Goal: Information Seeking & Learning: Learn about a topic

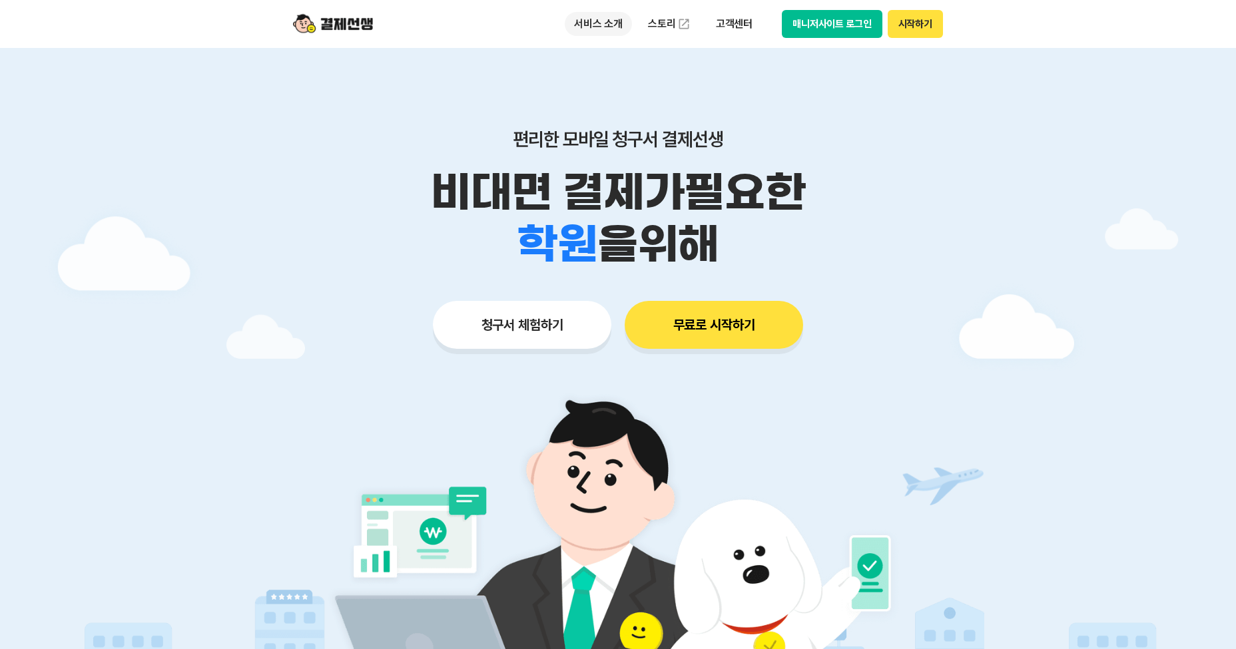
click at [614, 17] on p "서비스 소개" at bounding box center [598, 24] width 67 height 24
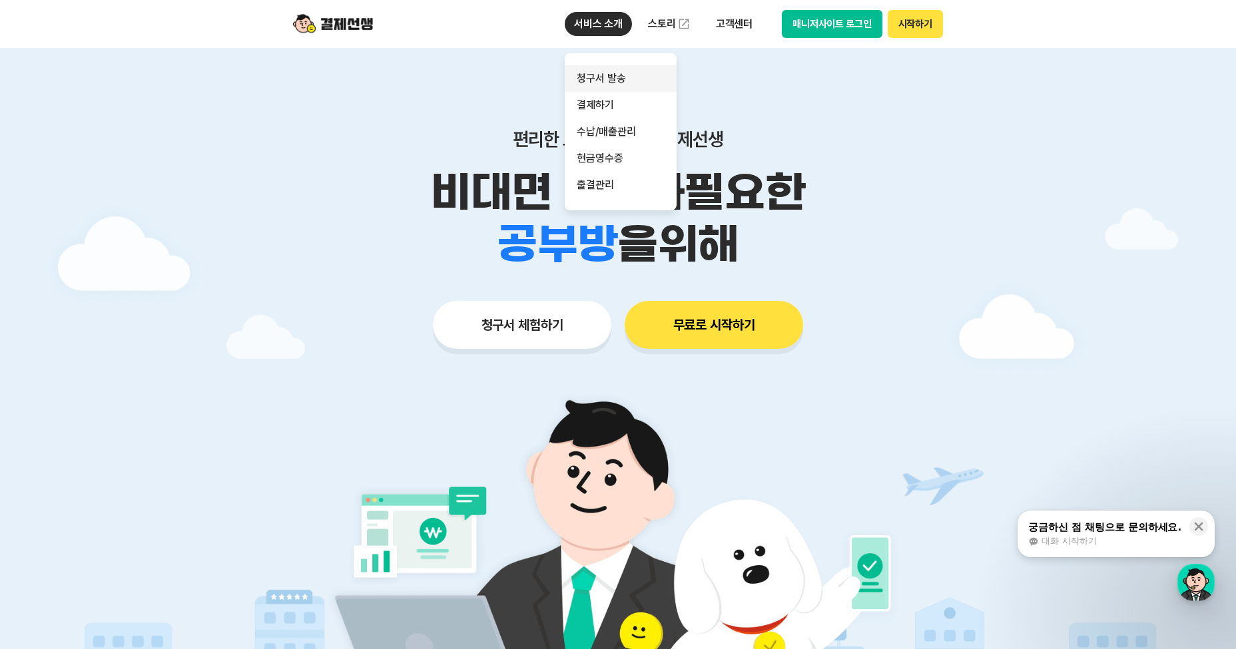
click at [609, 69] on link "청구서 발송" at bounding box center [621, 78] width 112 height 27
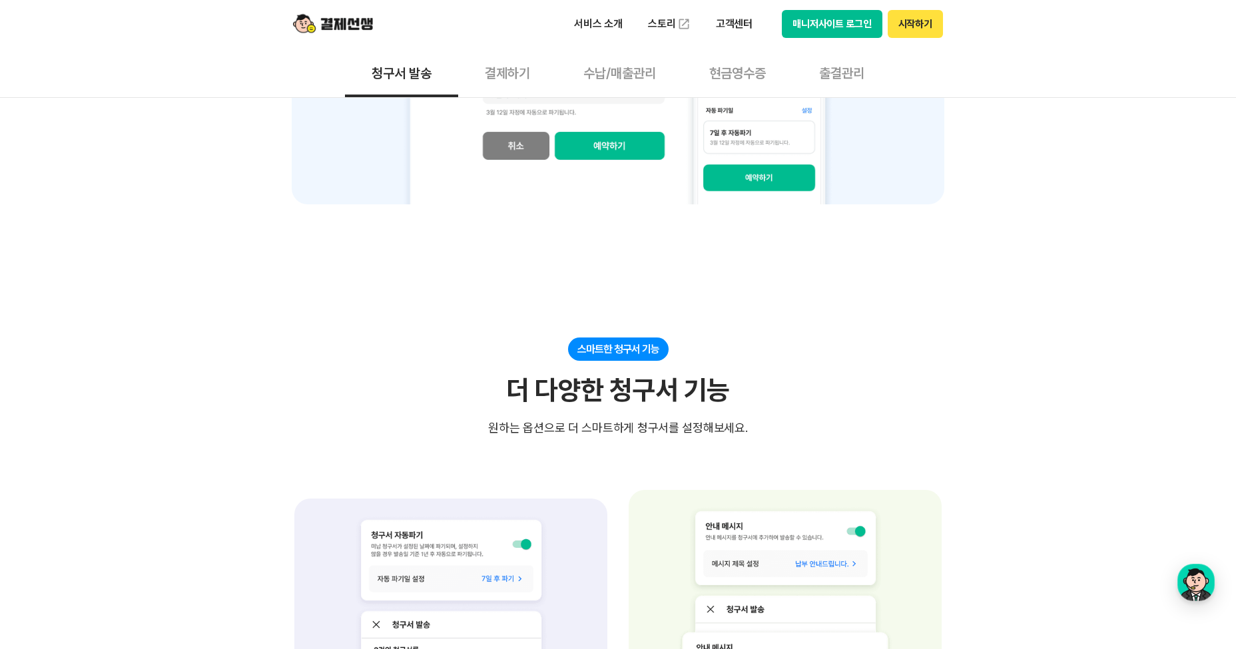
scroll to position [2064, 0]
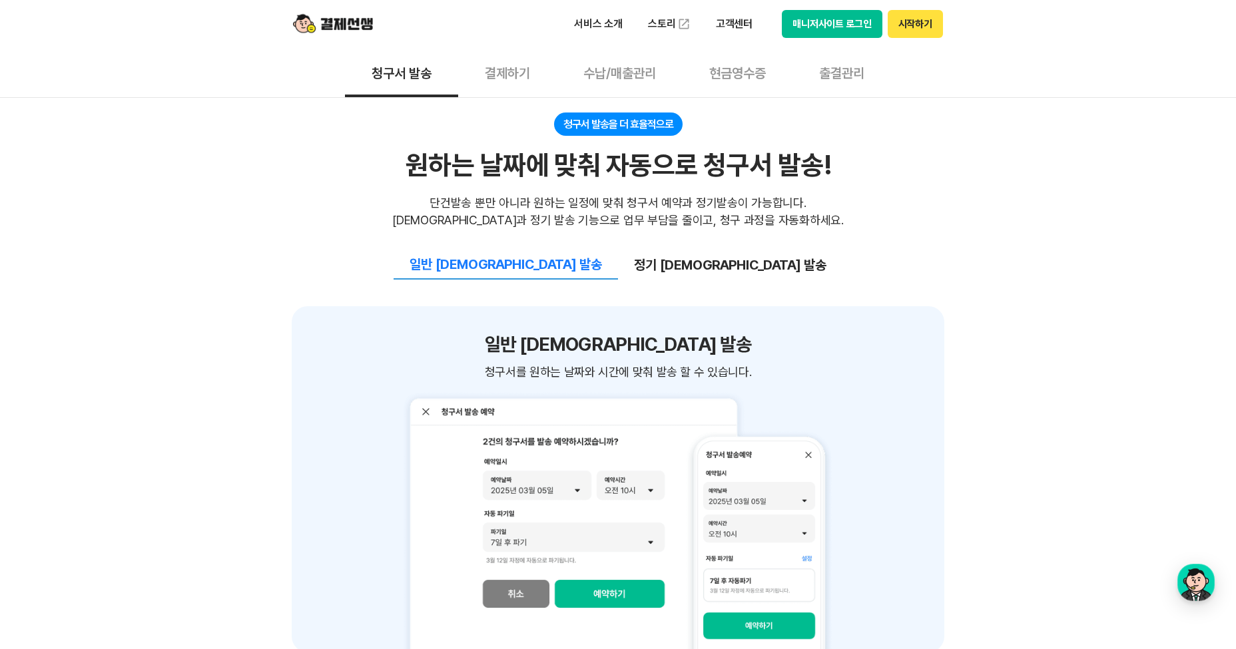
scroll to position [1532, 0]
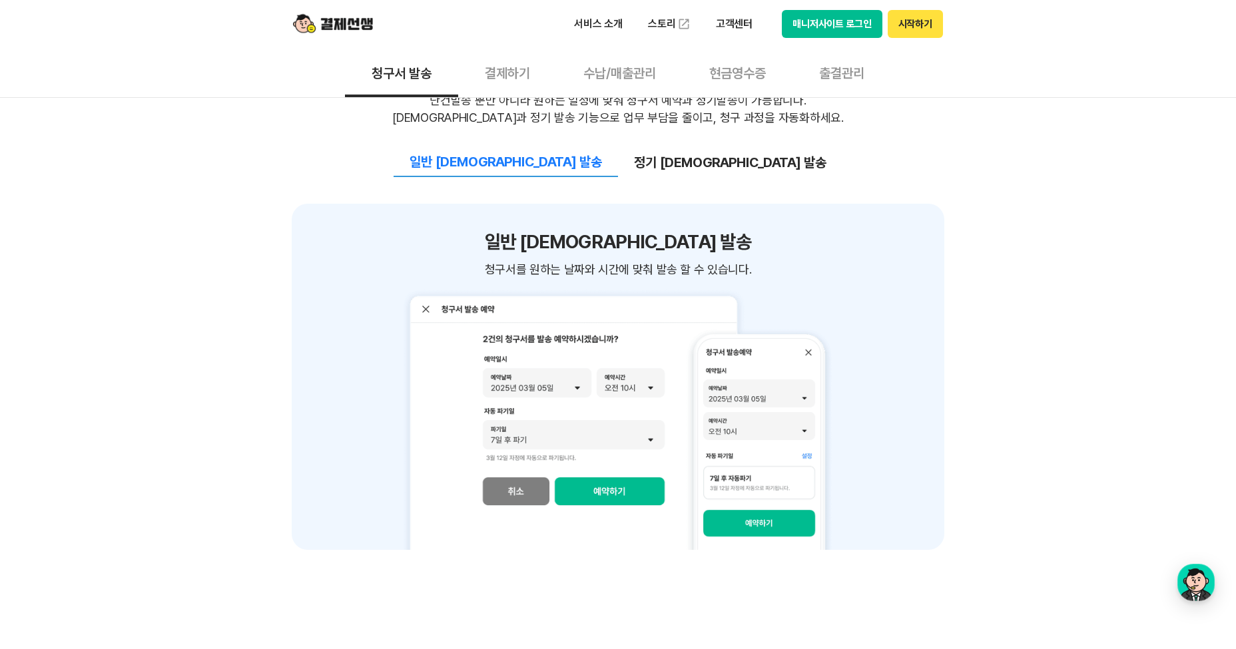
click at [203, 370] on div "쉽고 간편한 청구서 작성&관리 빠르고 간편한 청구서 작성으로 업무 효율 UP! 빠르고 간편한 청구서 작성으로 업무 효율 UP! 청구서 작성시 …" at bounding box center [618, 206] width 1236 height 2690
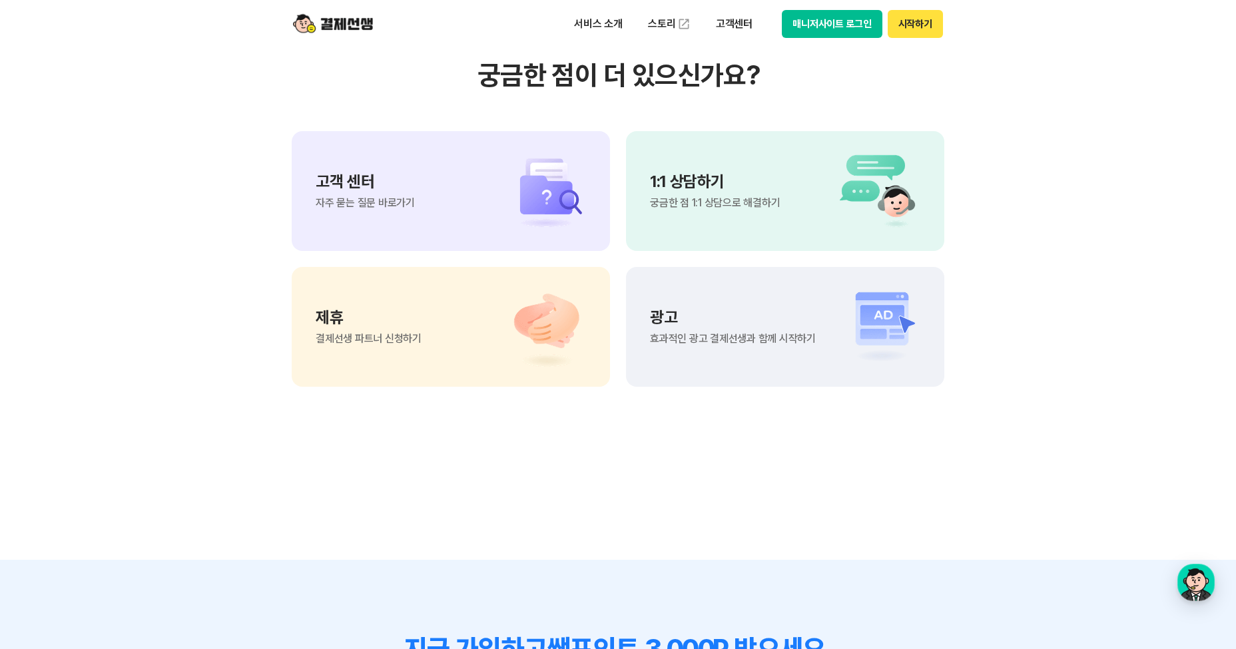
scroll to position [0, 0]
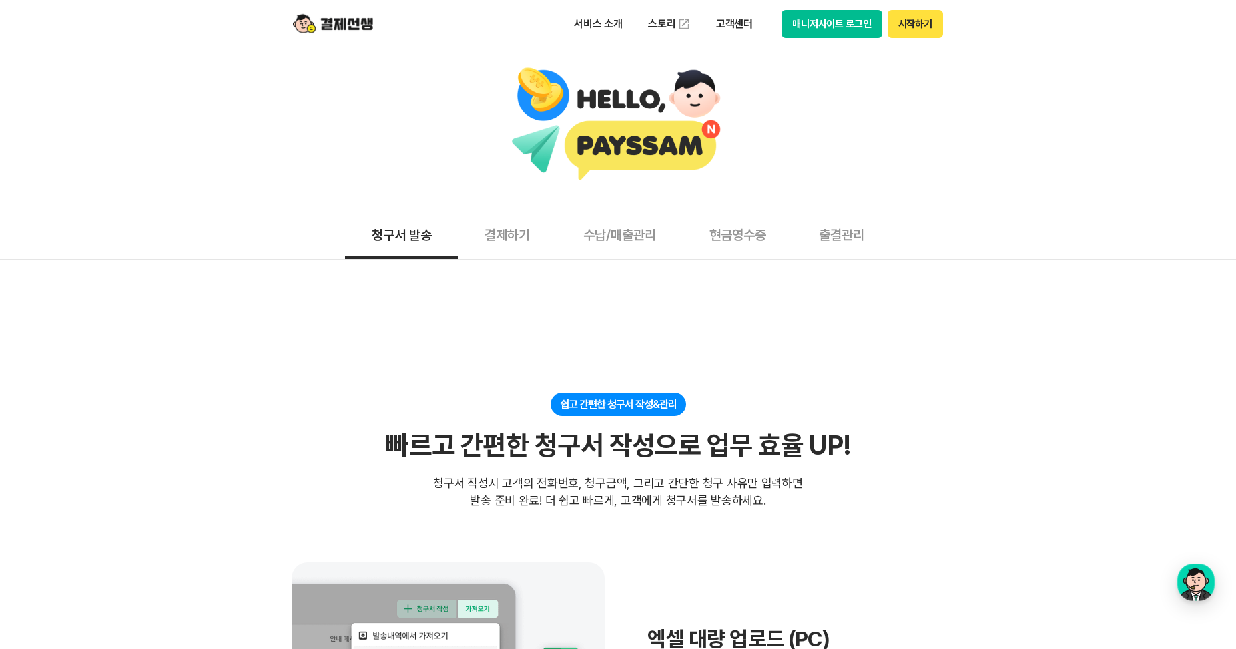
click at [507, 249] on button "결제하기" at bounding box center [507, 234] width 99 height 49
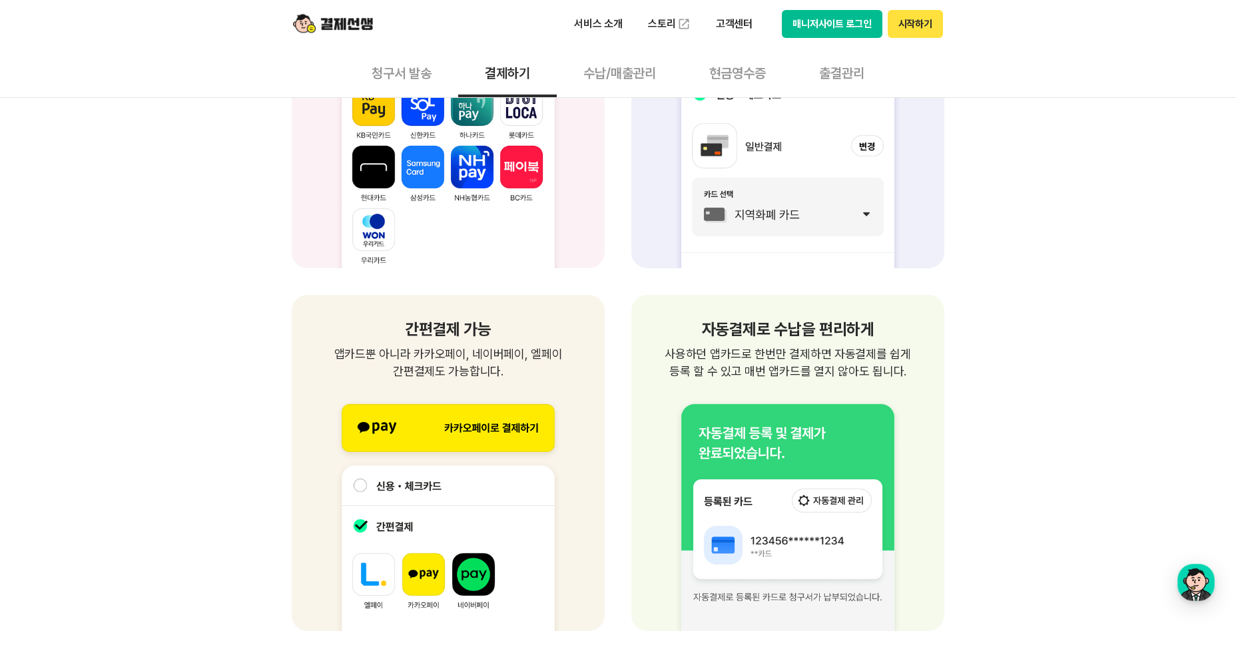
scroll to position [1532, 0]
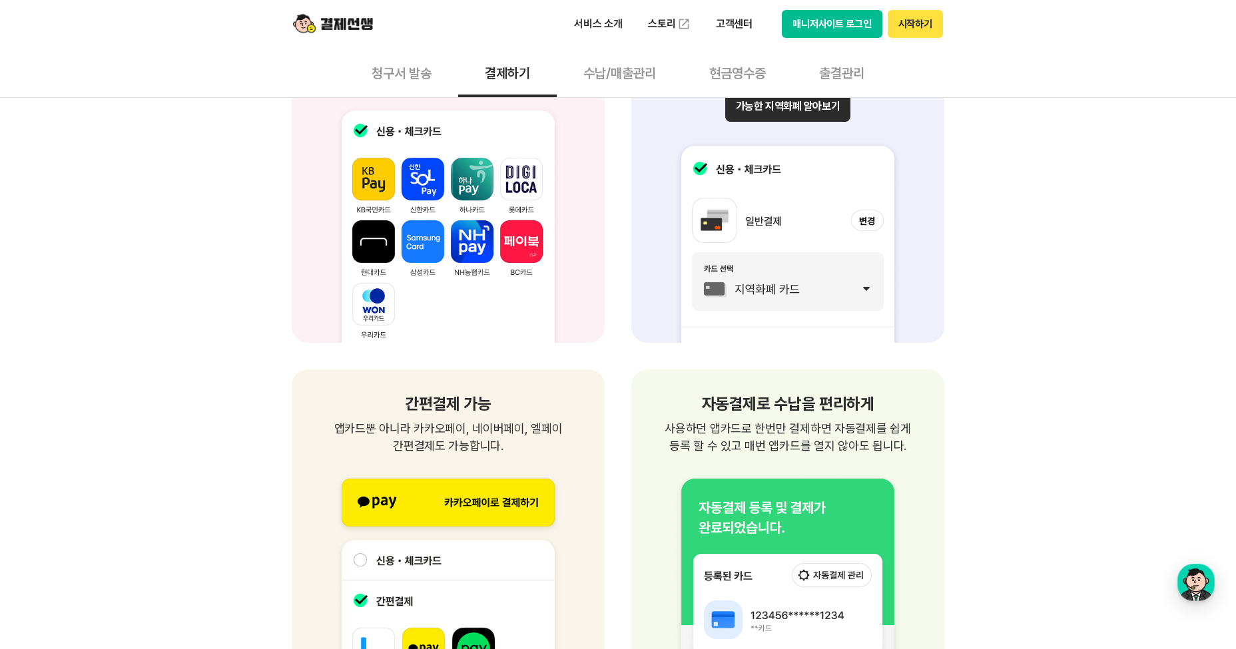
click at [410, 79] on button "청구서 발송" at bounding box center [401, 72] width 113 height 49
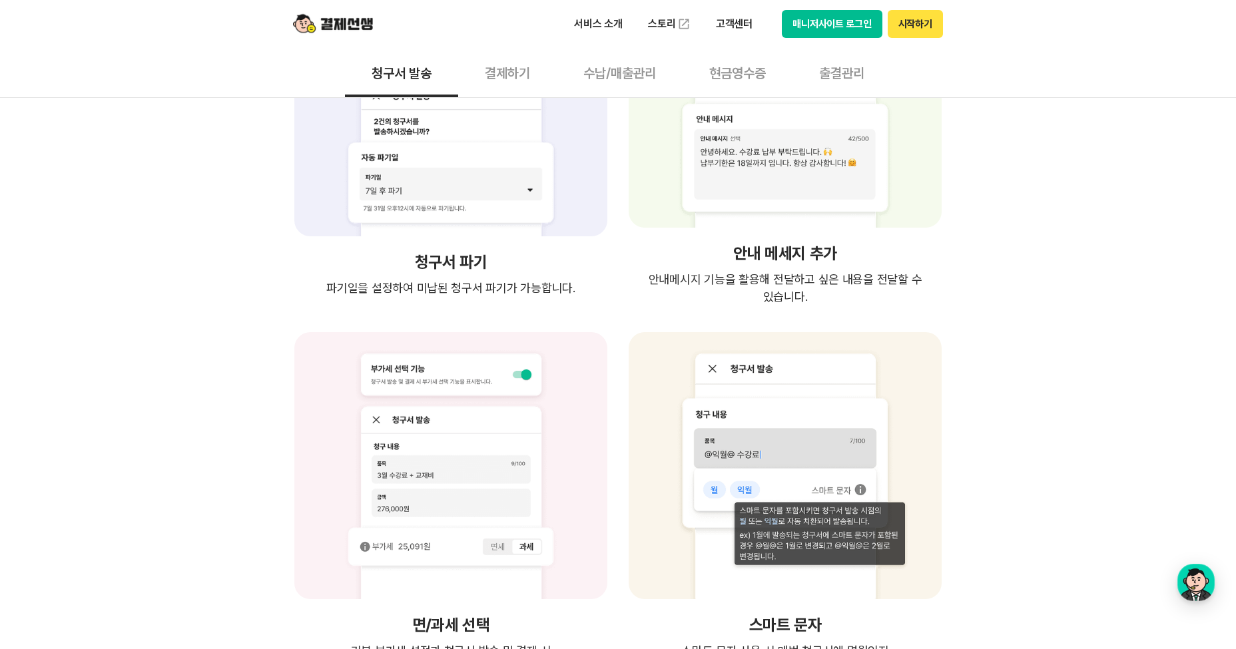
scroll to position [2131, 0]
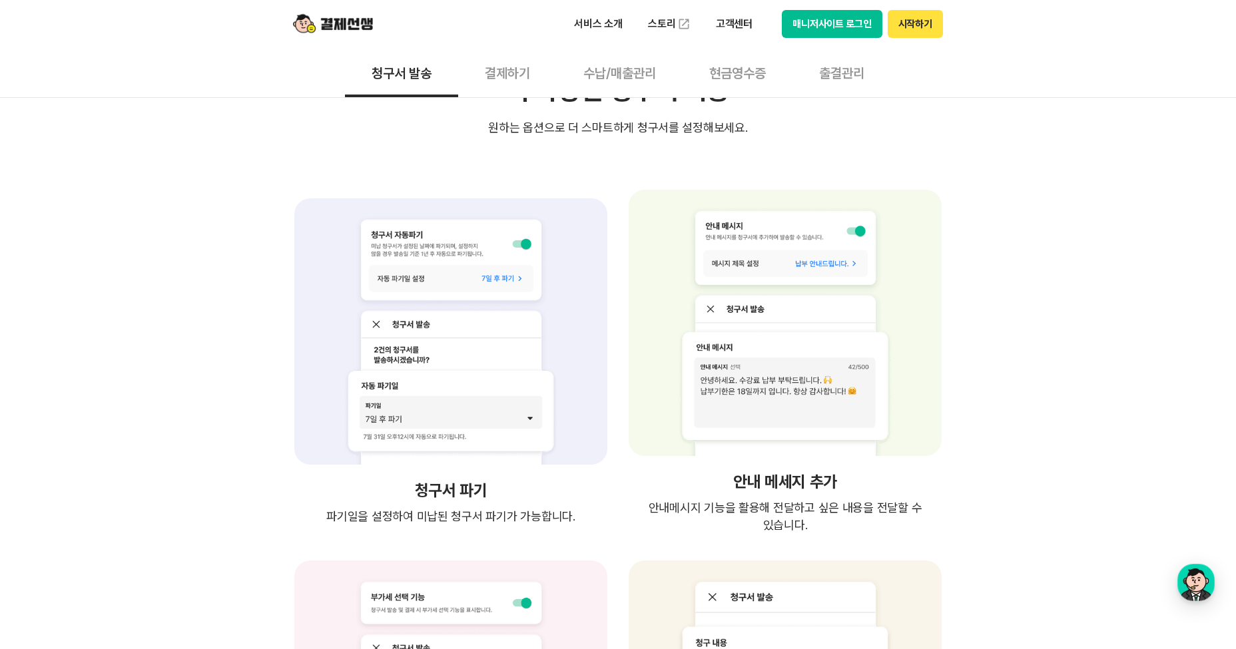
click at [606, 75] on button "수납/매출관리" at bounding box center [620, 72] width 126 height 49
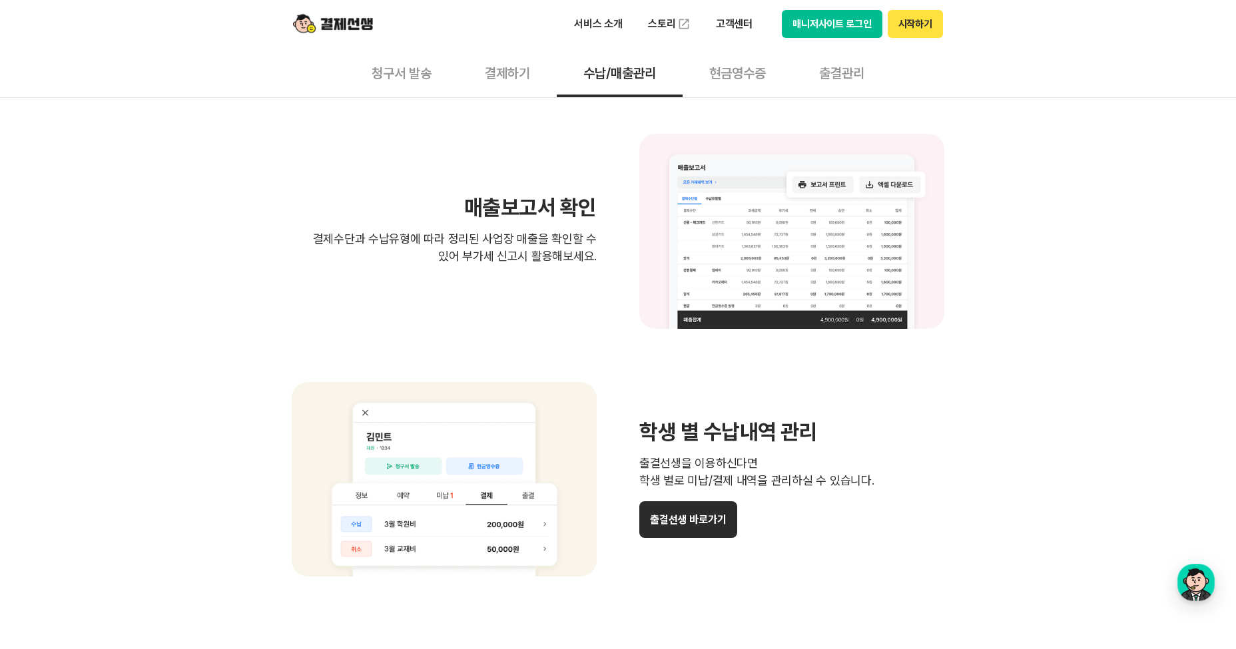
scroll to position [866, 0]
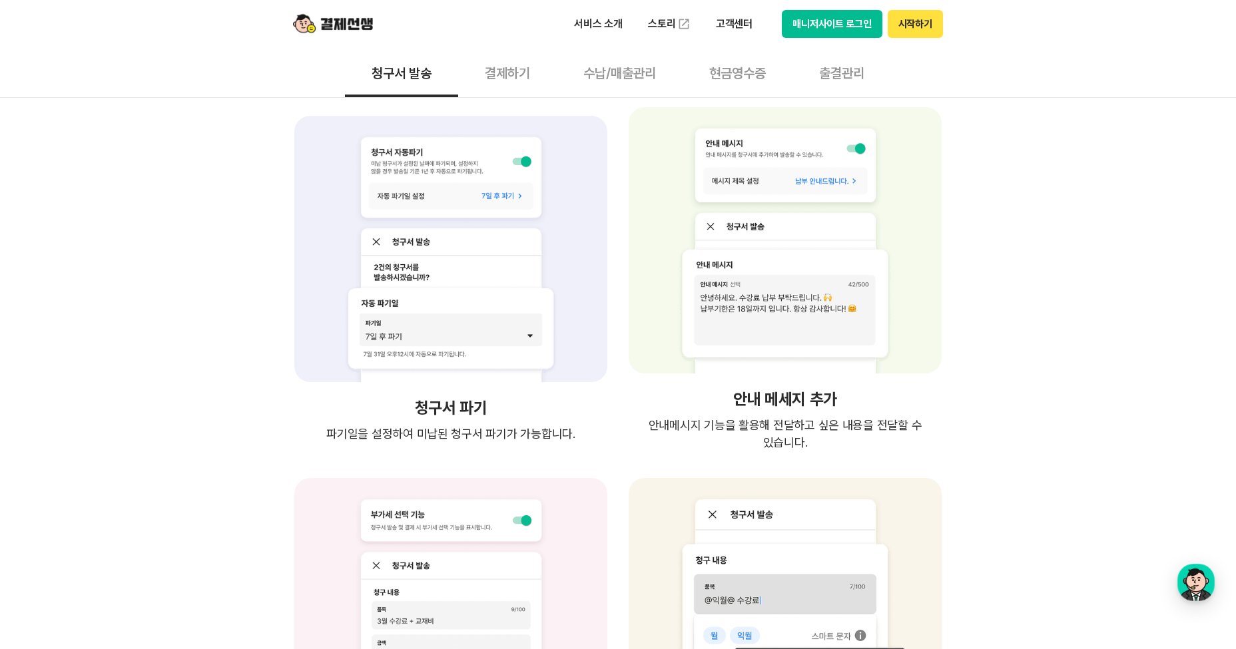
scroll to position [2218, 0]
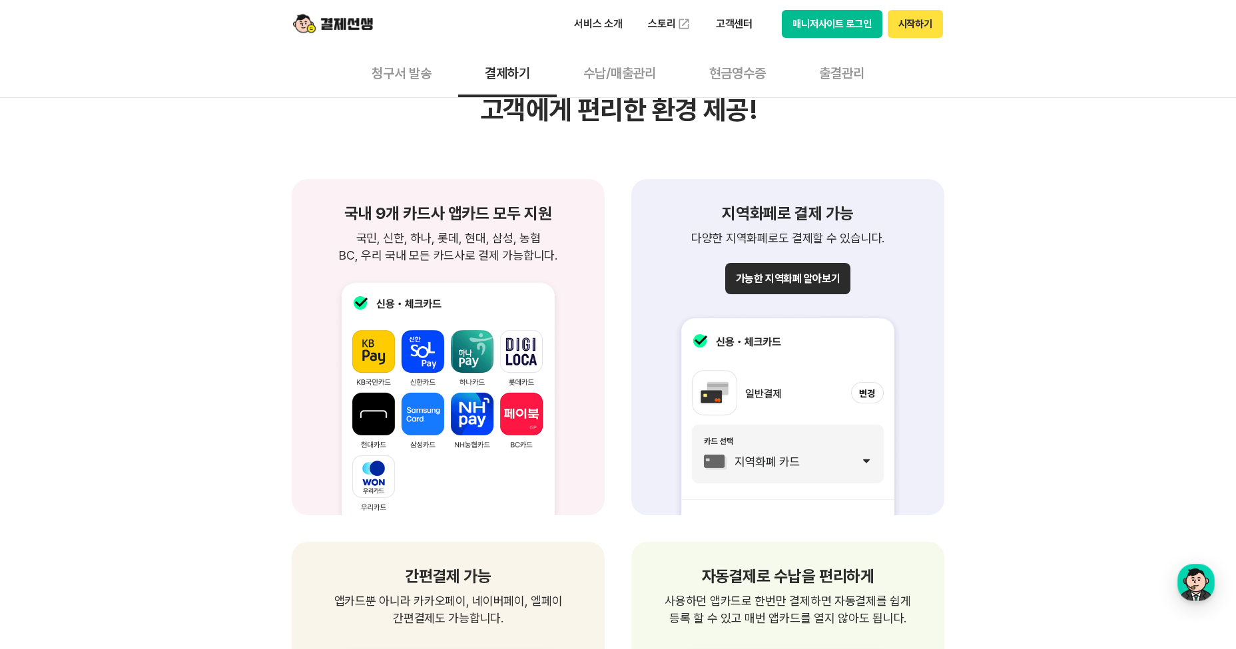
scroll to position [1333, 0]
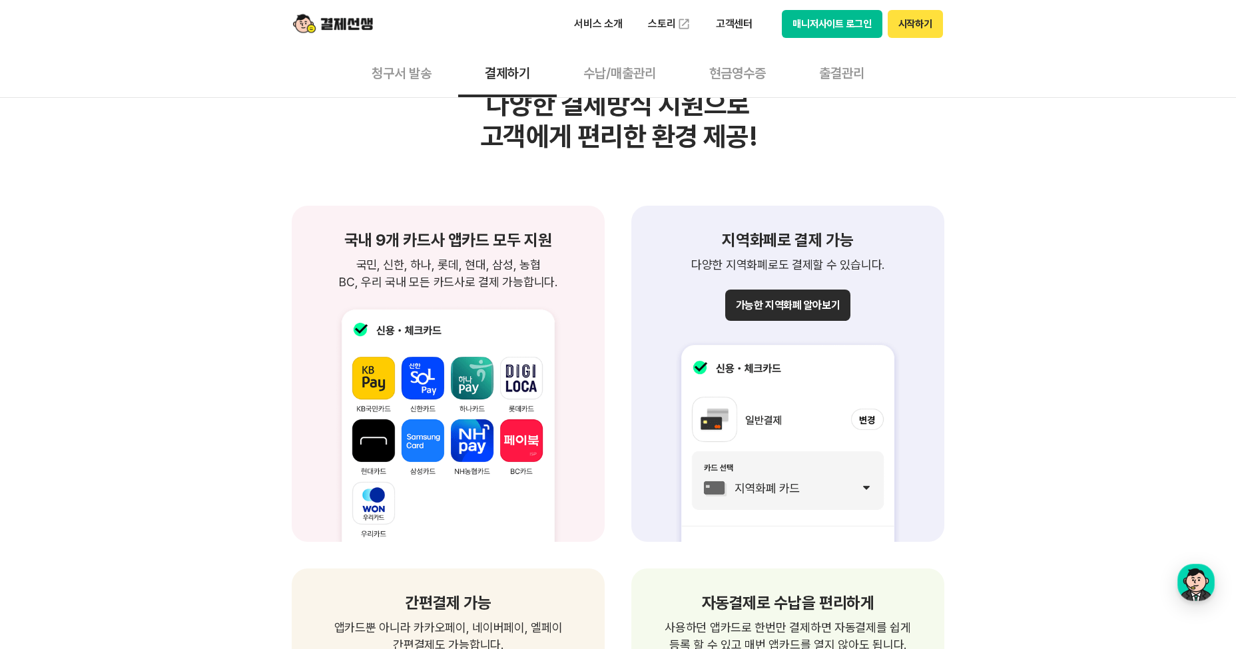
click at [167, 286] on div "제약없는 결제가능 장소/시간 제약없이 편리한 결제 청구서를 받은 고객은 별도의 앱 설치와 회원가입 없이 언제 어디서든 결제 가능합니다. 별도의…" at bounding box center [618, 589] width 1236 height 3059
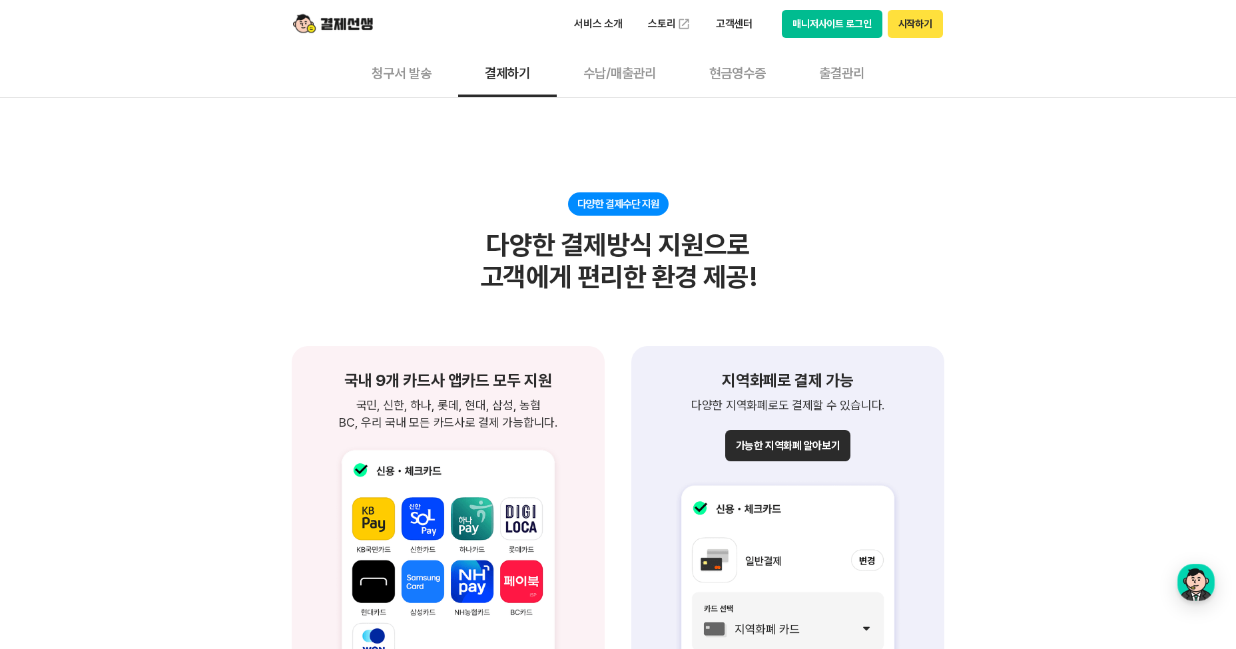
scroll to position [1133, 0]
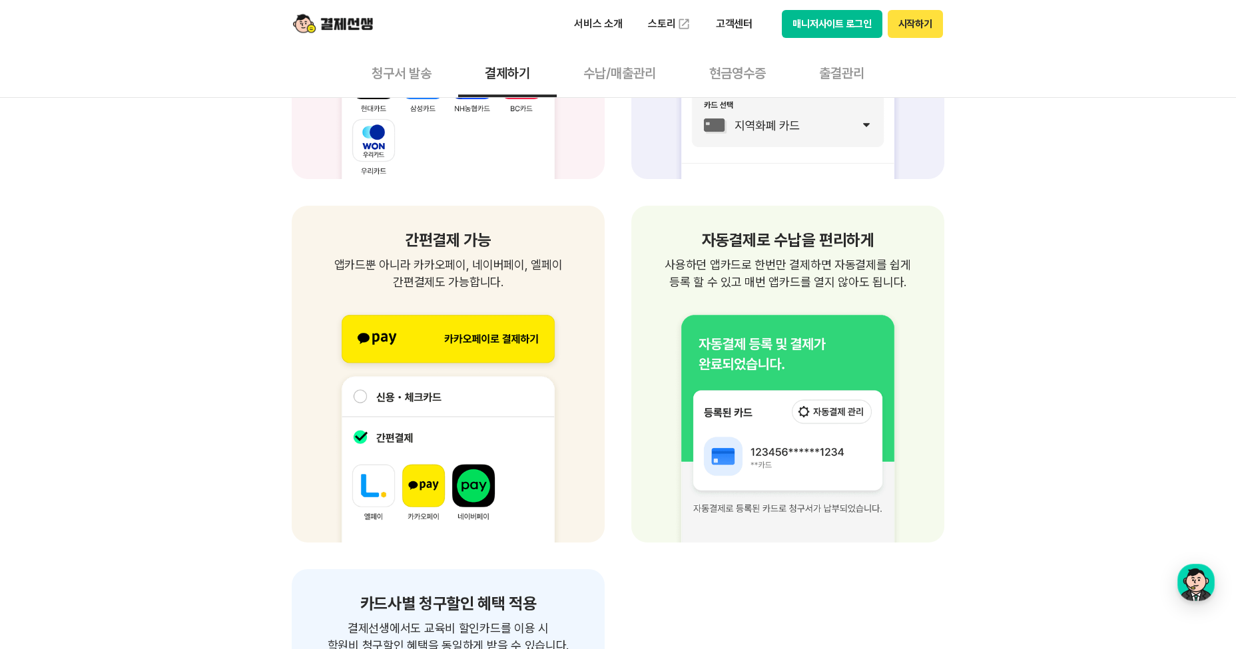
scroll to position [1865, 0]
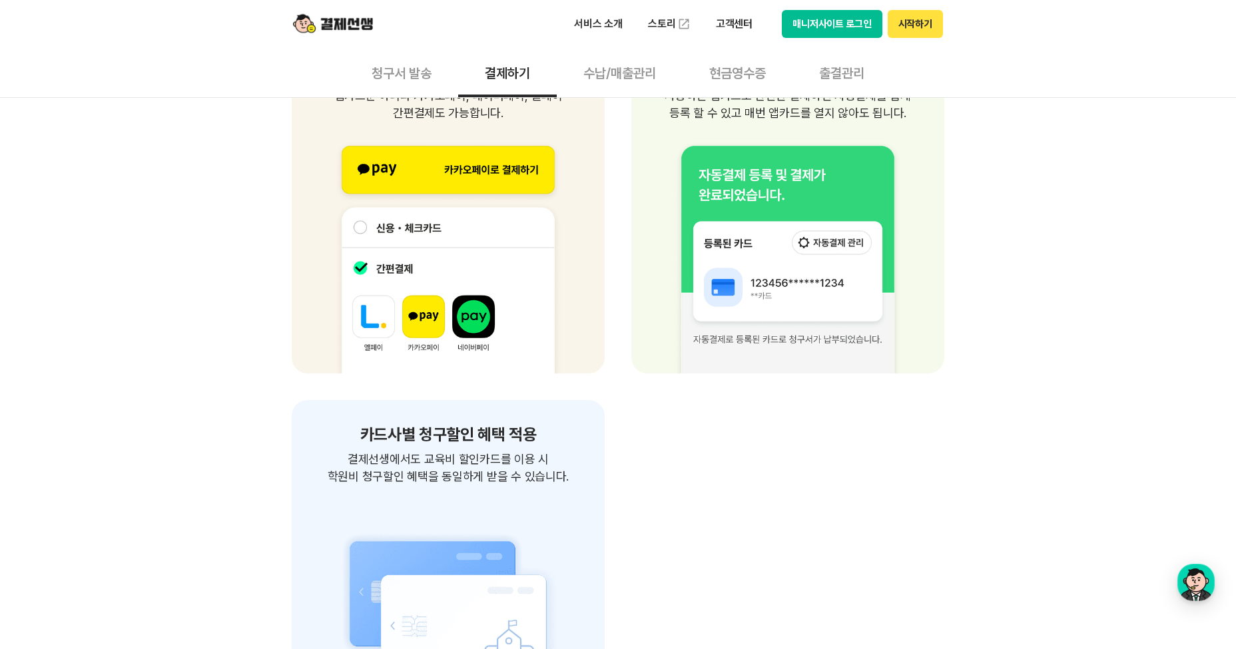
click at [834, 79] on button "출결관리" at bounding box center [842, 72] width 99 height 49
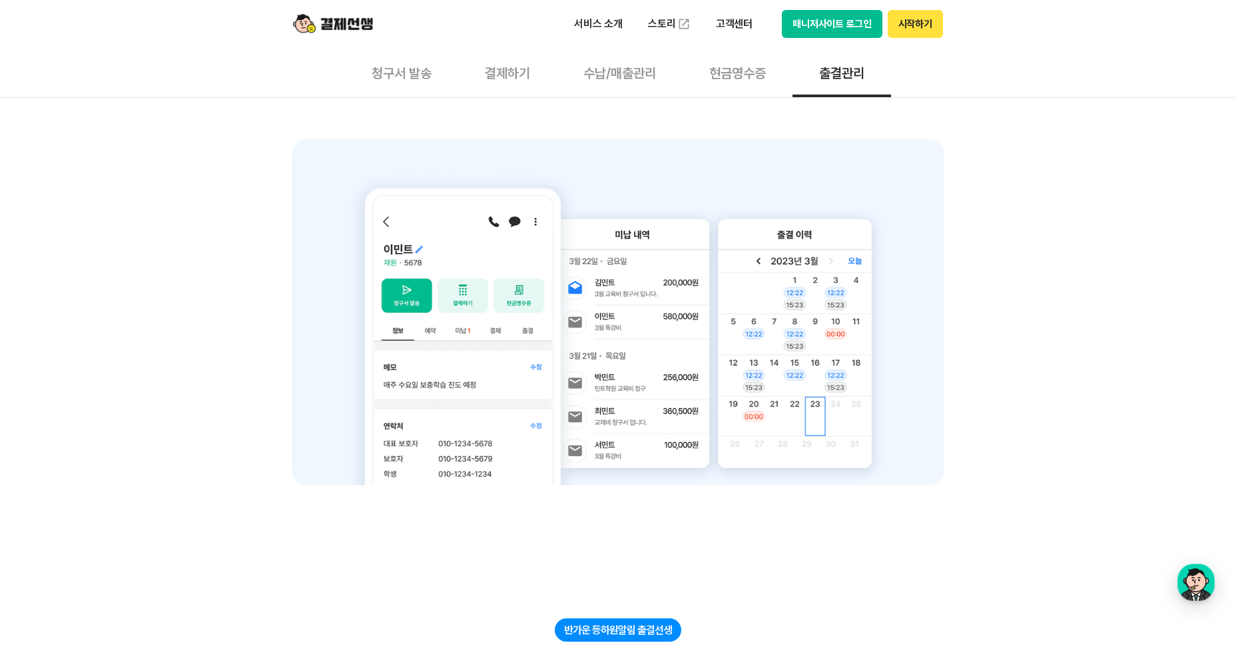
scroll to position [400, 0]
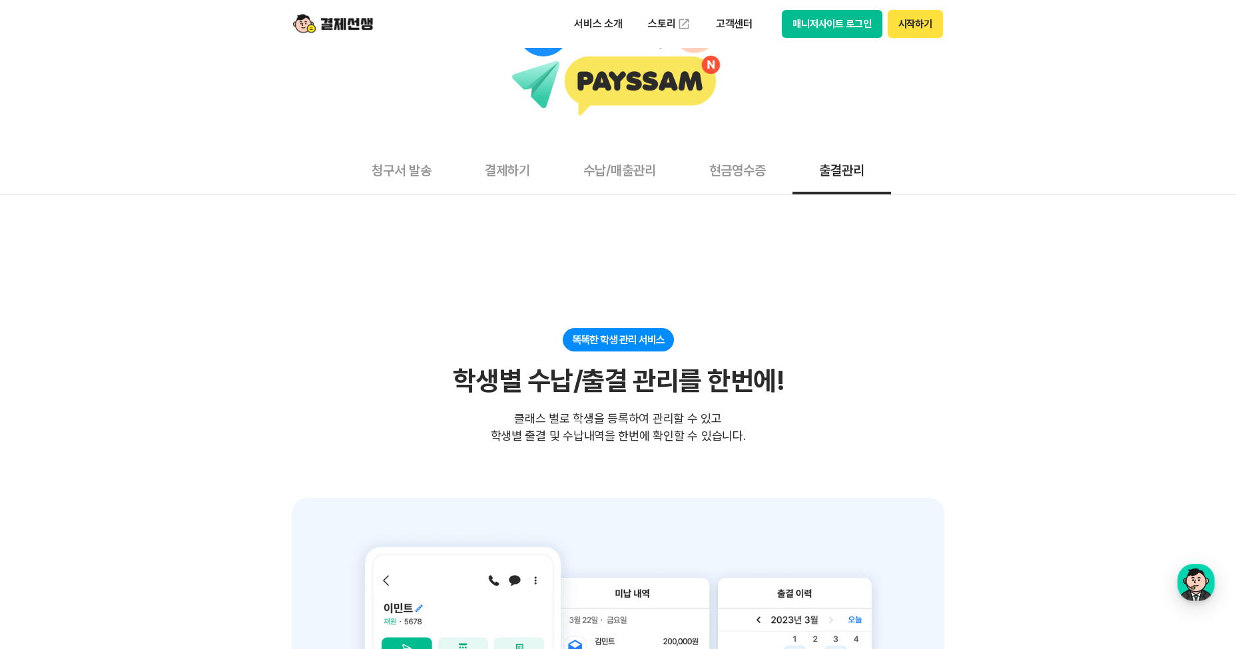
scroll to position [0, 0]
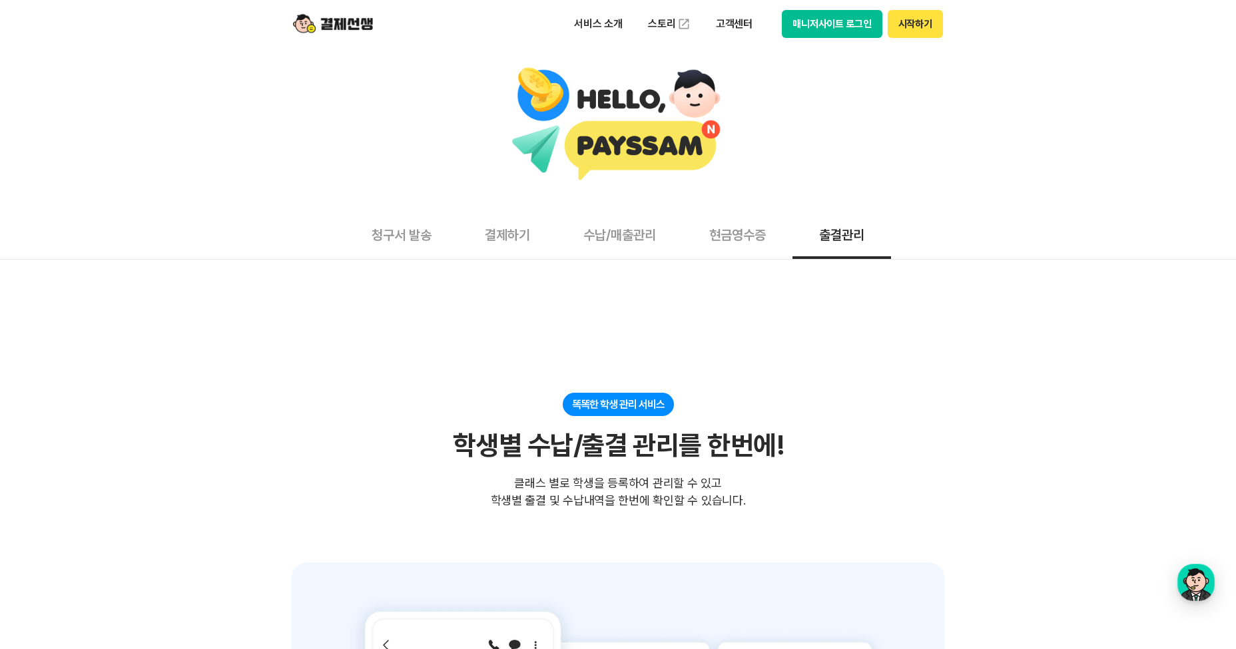
click at [733, 242] on button "현금영수증" at bounding box center [738, 234] width 110 height 49
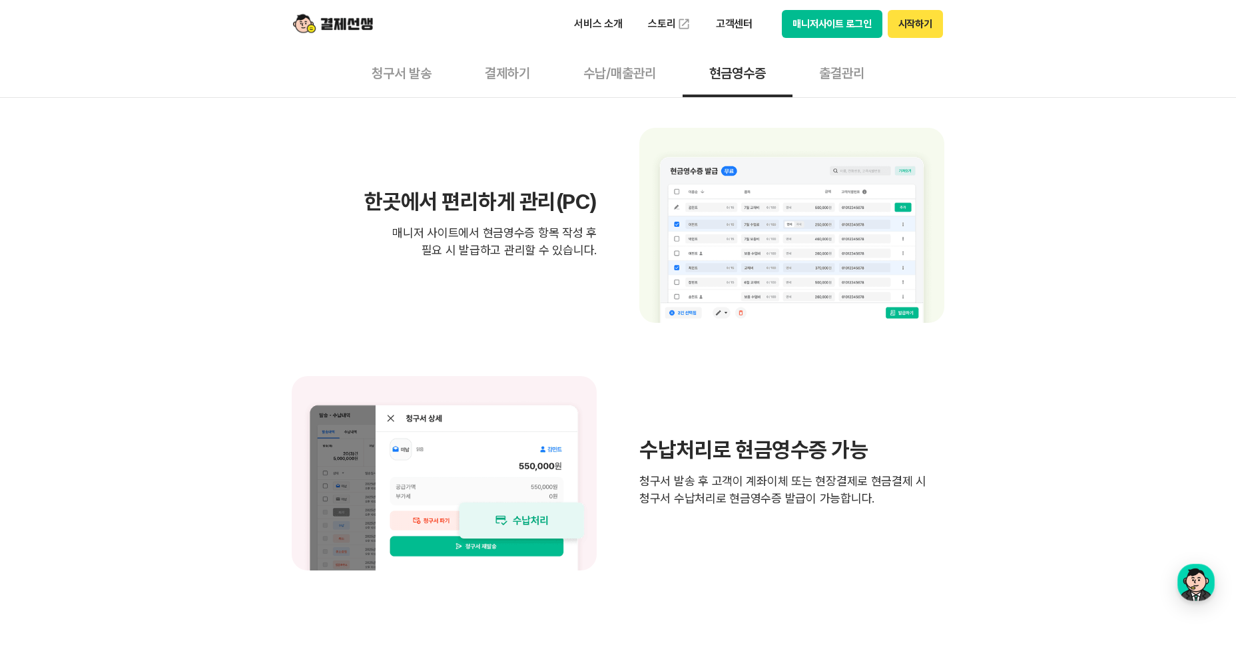
scroll to position [1066, 0]
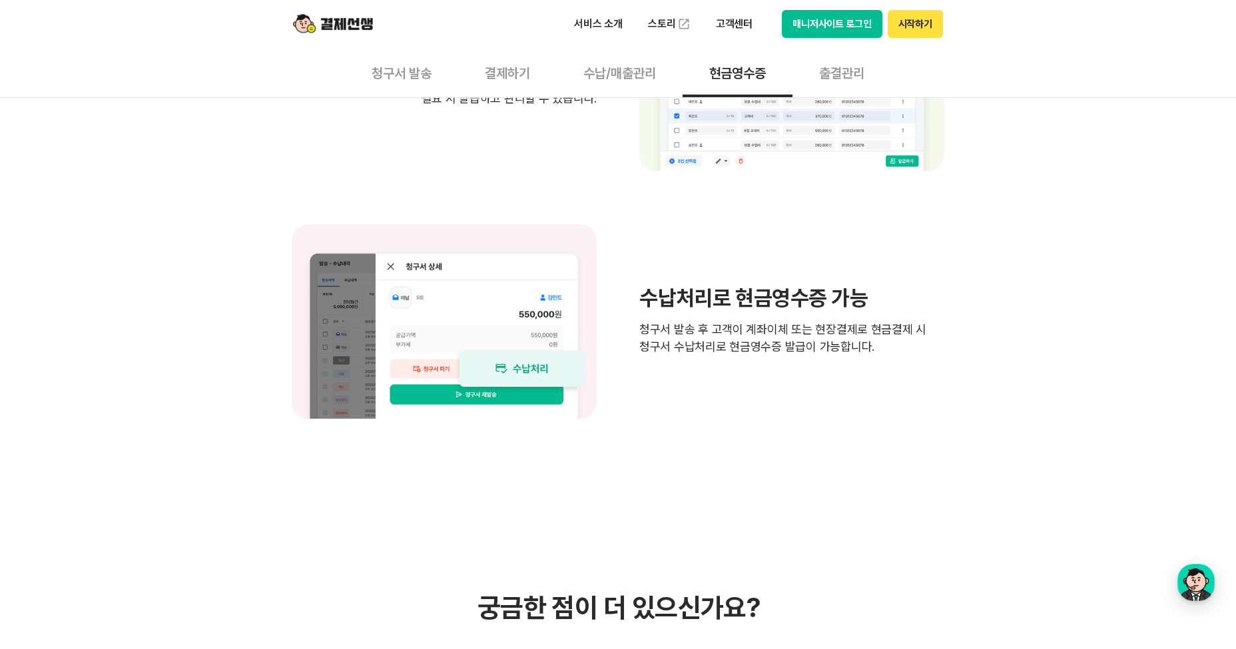
click at [633, 77] on button "수납/매출관리" at bounding box center [620, 72] width 126 height 49
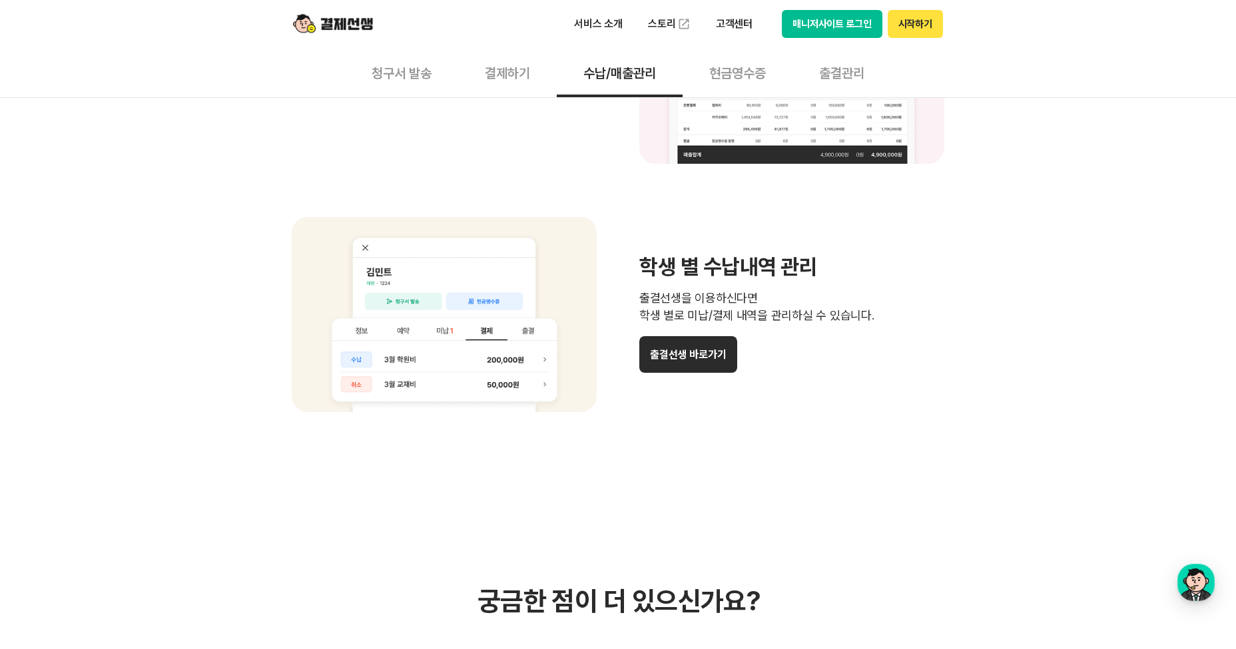
scroll to position [1066, 0]
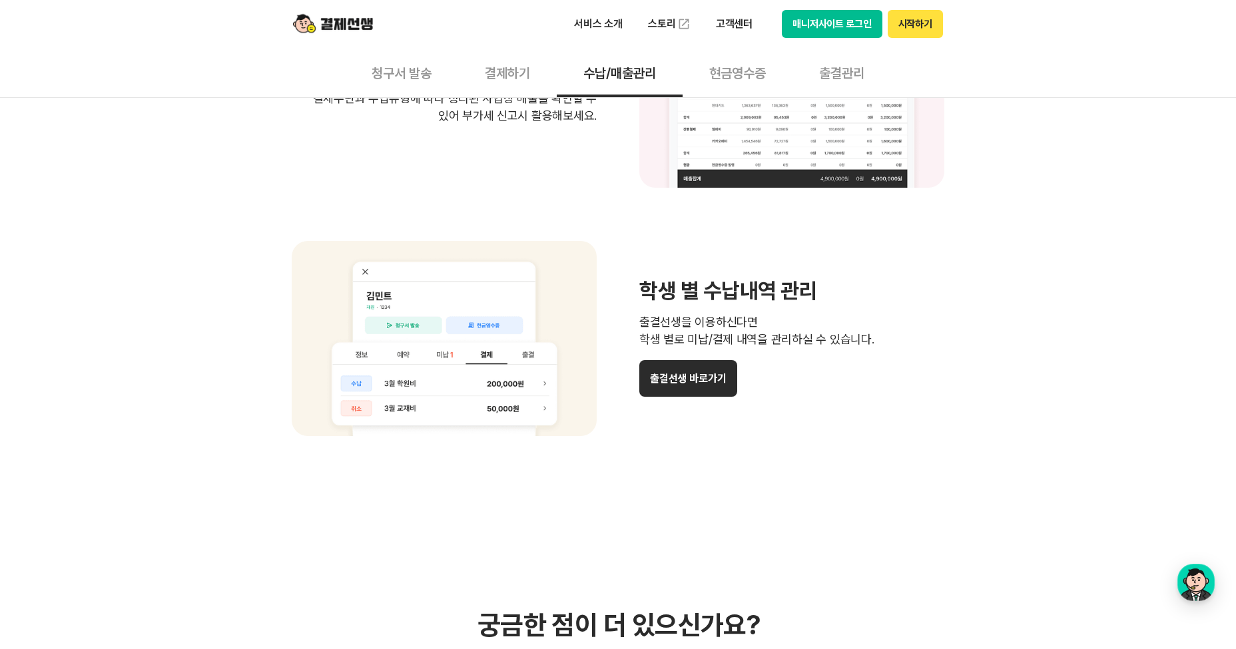
click at [518, 69] on button "결제하기" at bounding box center [507, 72] width 99 height 49
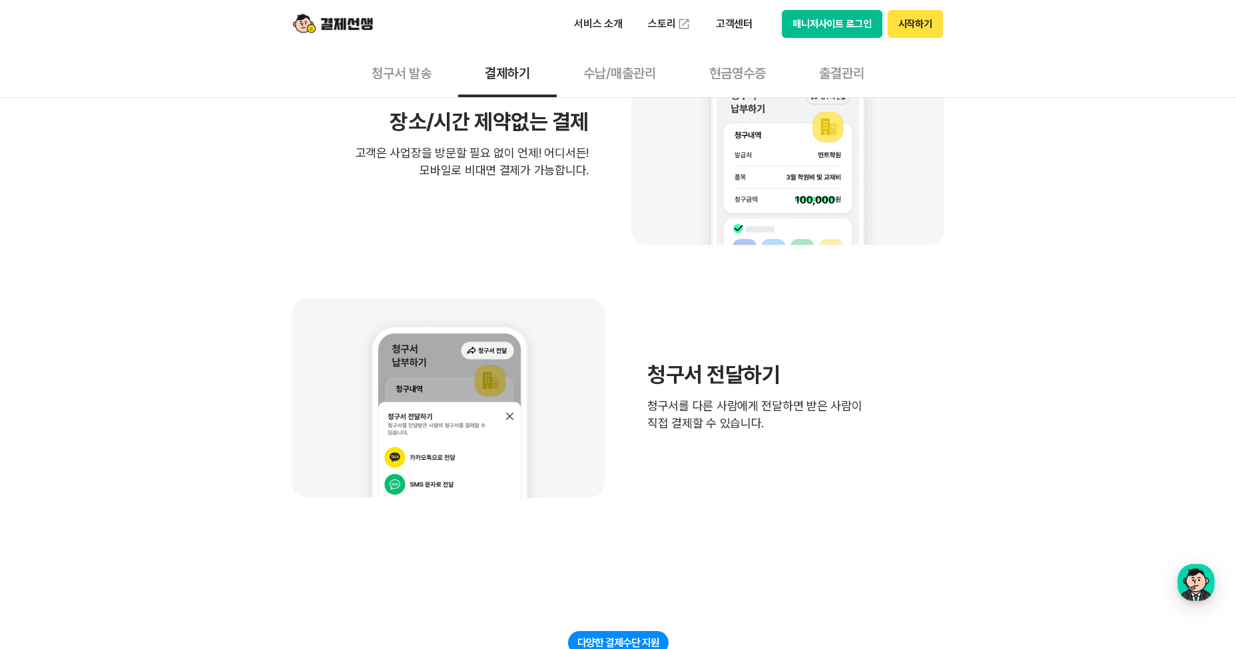
scroll to position [866, 0]
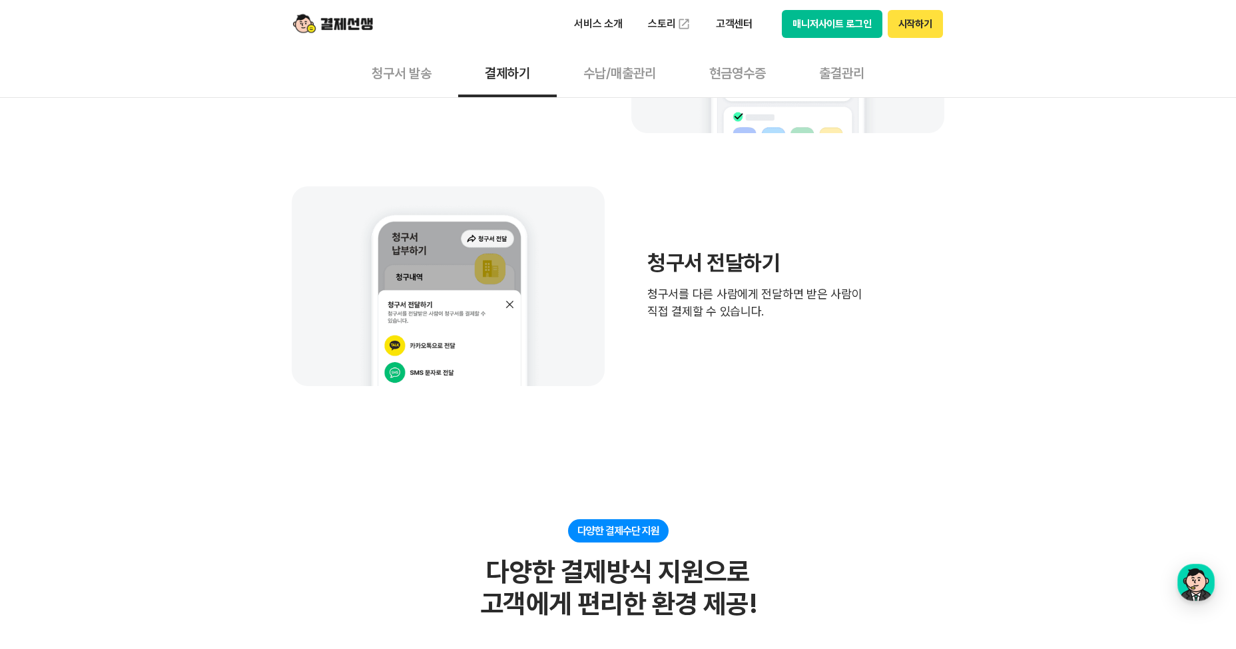
click at [858, 69] on button "출결관리" at bounding box center [842, 72] width 99 height 49
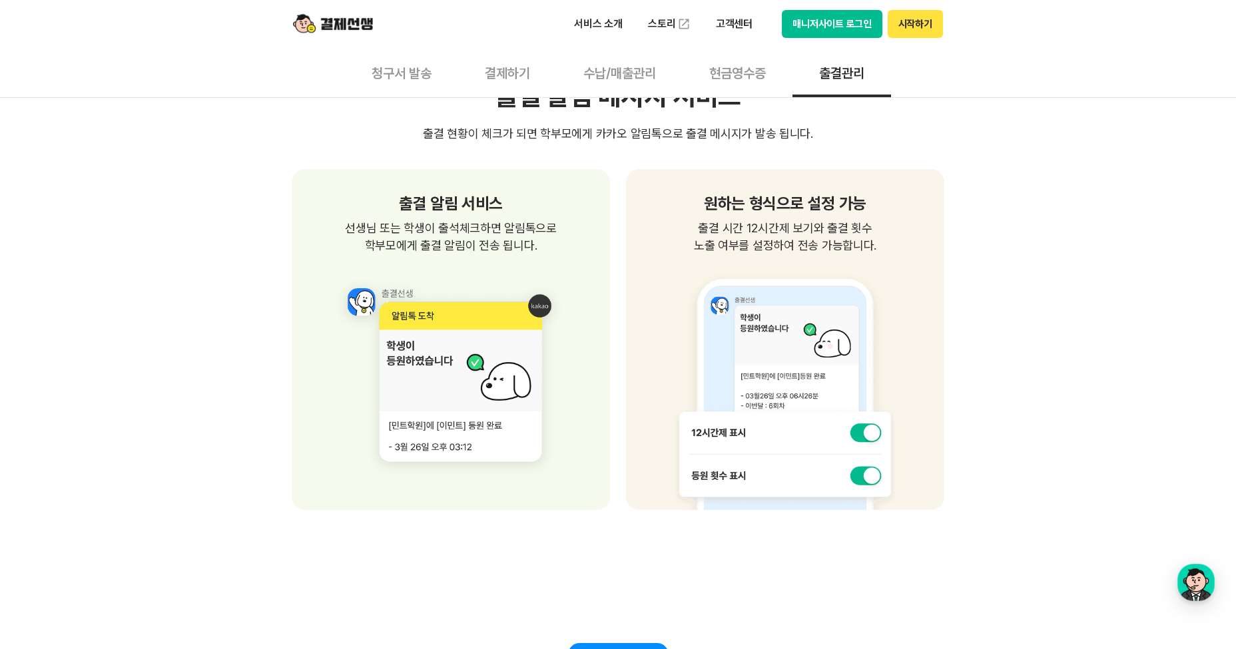
scroll to position [1066, 0]
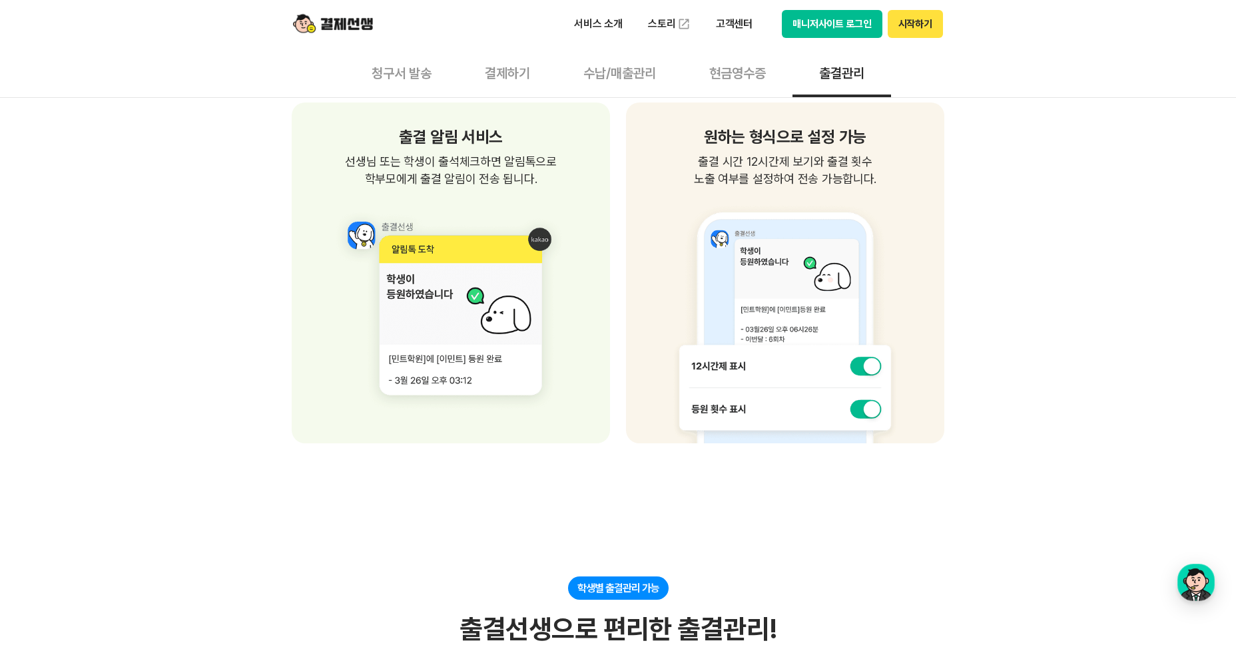
click at [727, 83] on button "현금영수증" at bounding box center [738, 72] width 110 height 49
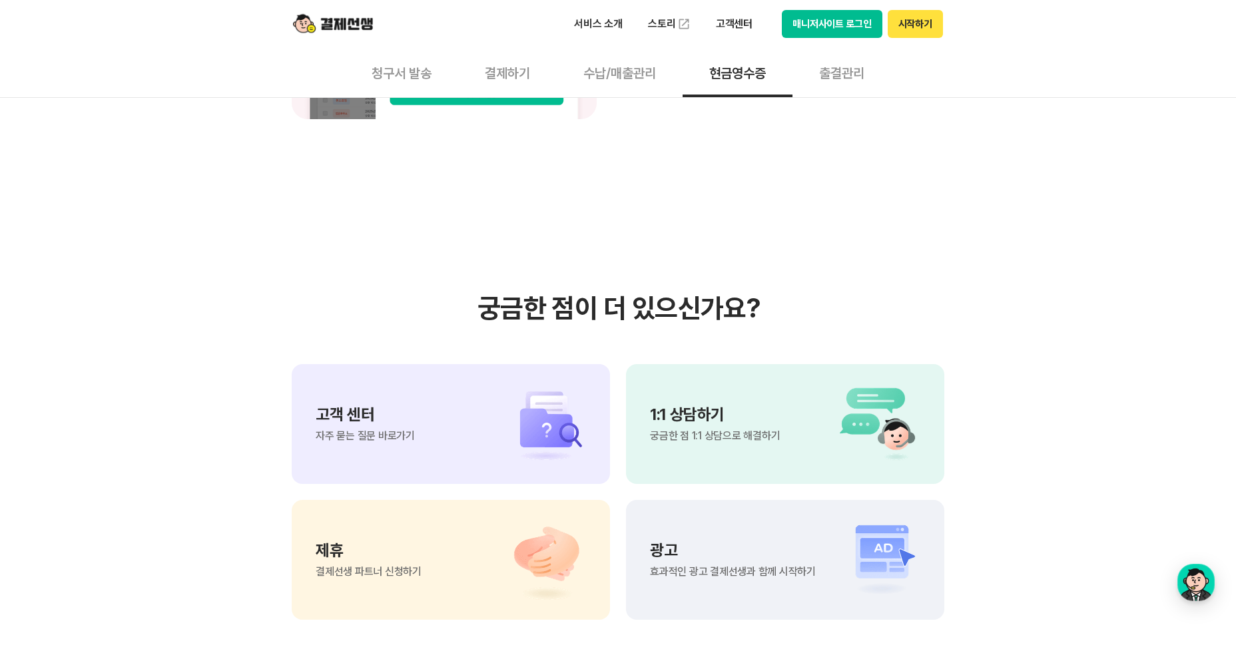
scroll to position [1265, 0]
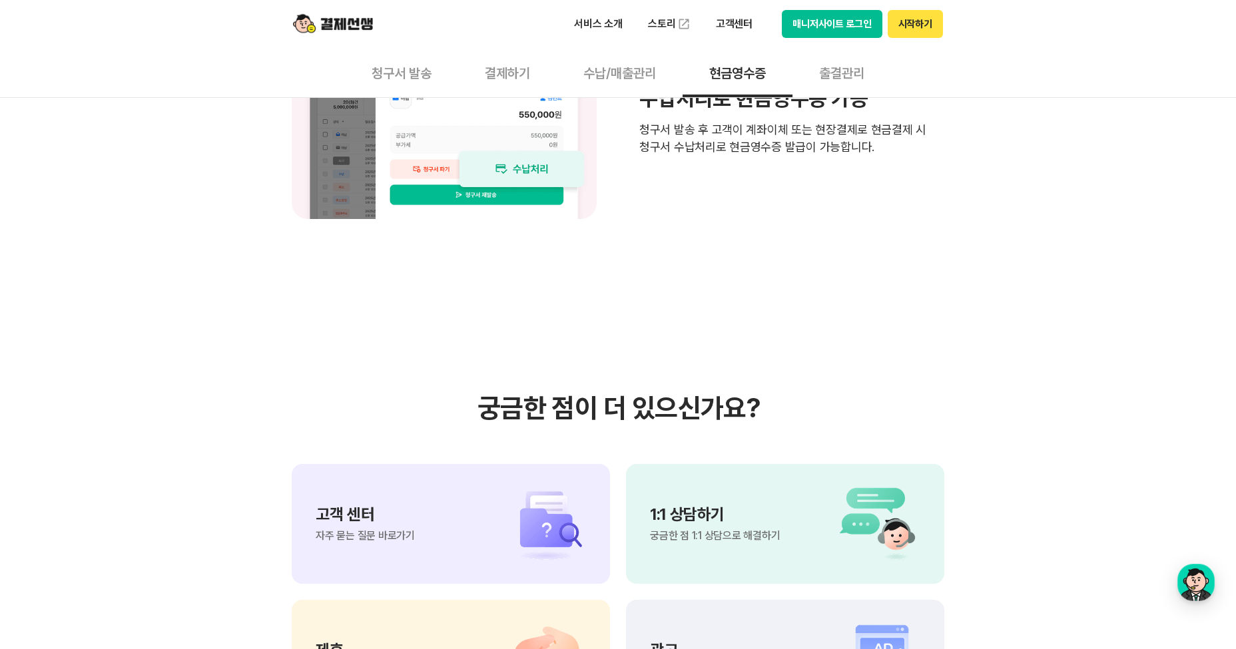
click at [505, 69] on button "결제하기" at bounding box center [507, 72] width 99 height 49
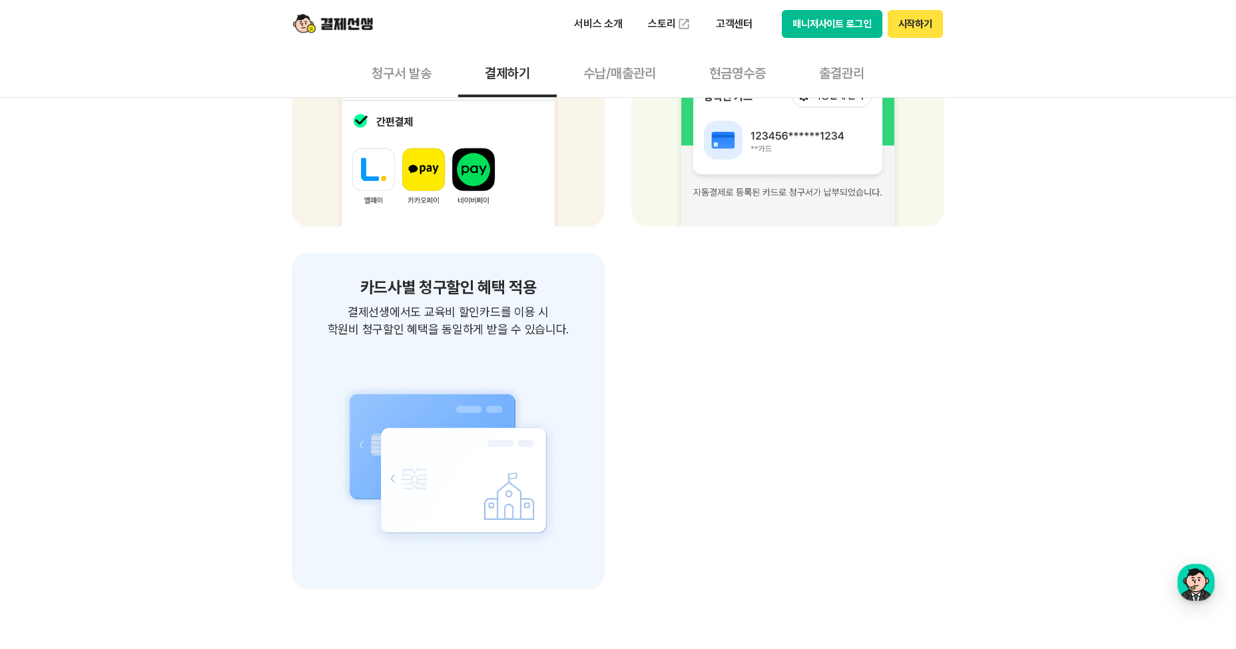
scroll to position [1931, 0]
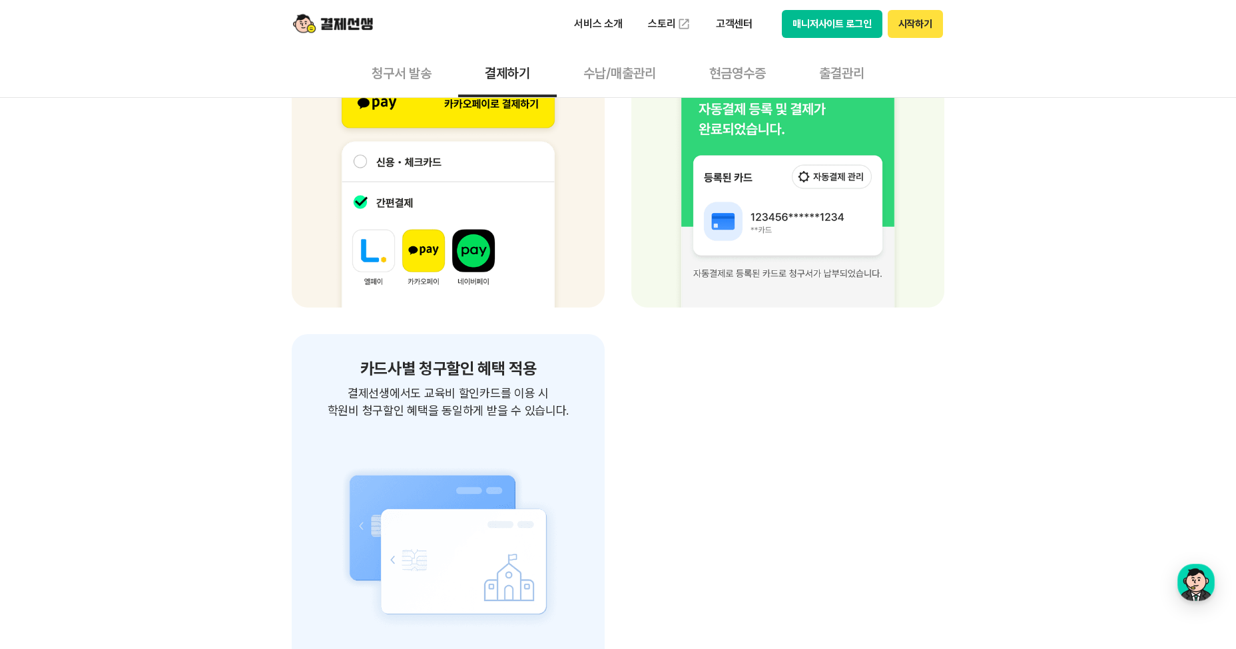
click at [382, 73] on button "청구서 발송" at bounding box center [401, 72] width 113 height 49
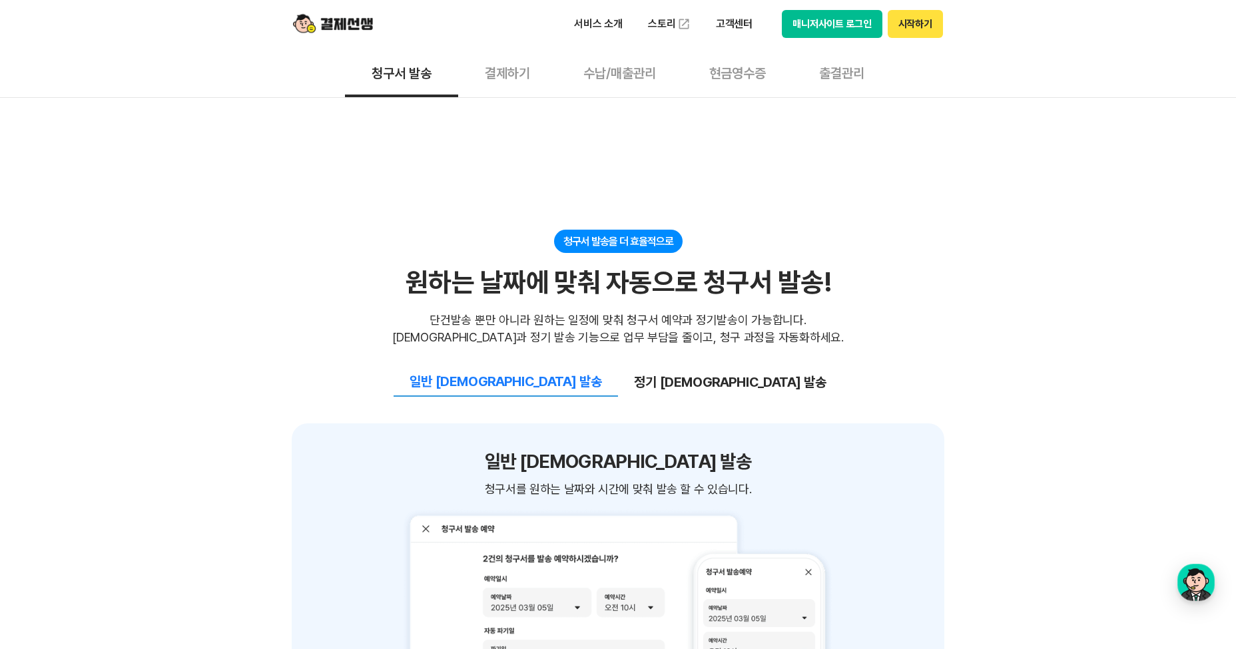
click at [669, 368] on button "정기 [DEMOGRAPHIC_DATA] 발송" at bounding box center [730, 382] width 224 height 28
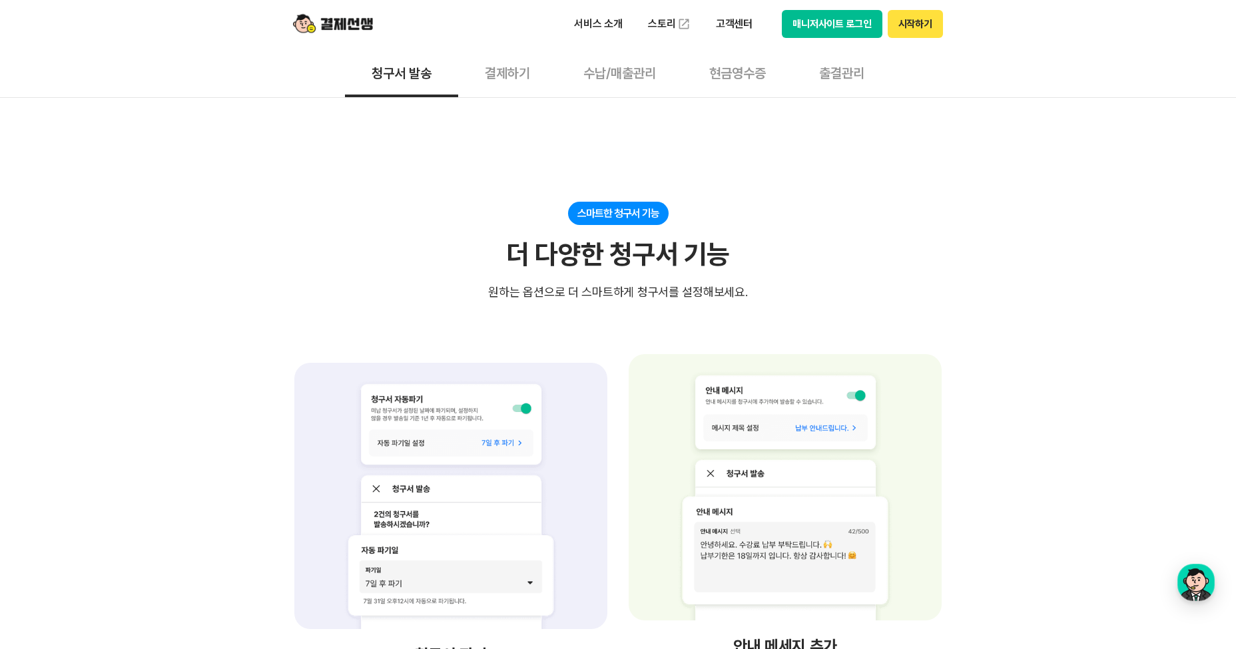
scroll to position [2064, 0]
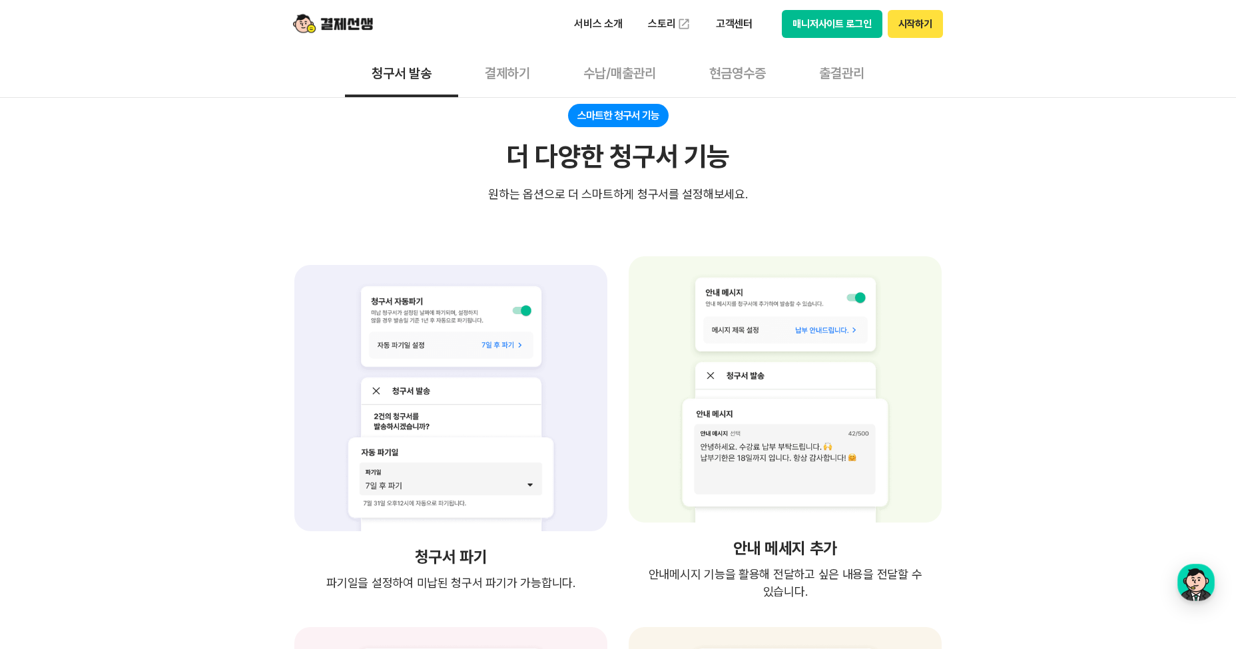
click at [292, 445] on div "청구서 파기 파기일을 설정하여 미납된 청구서 파기가 가능합니다." at bounding box center [451, 428] width 318 height 344
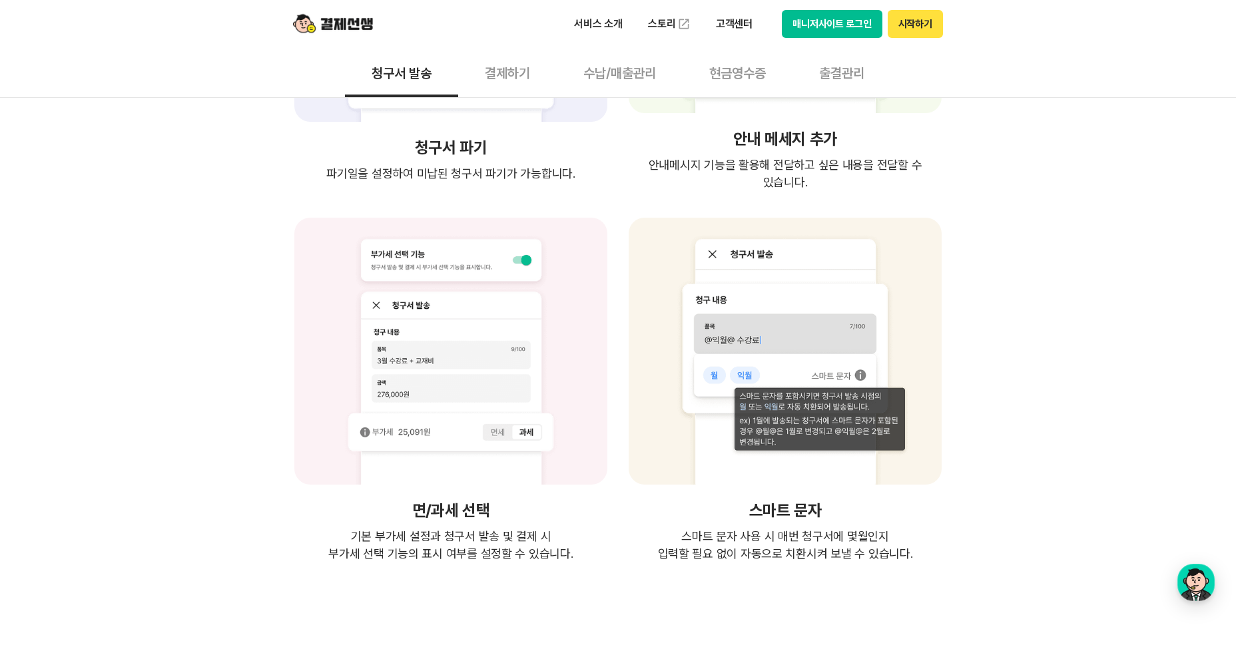
scroll to position [2397, 0]
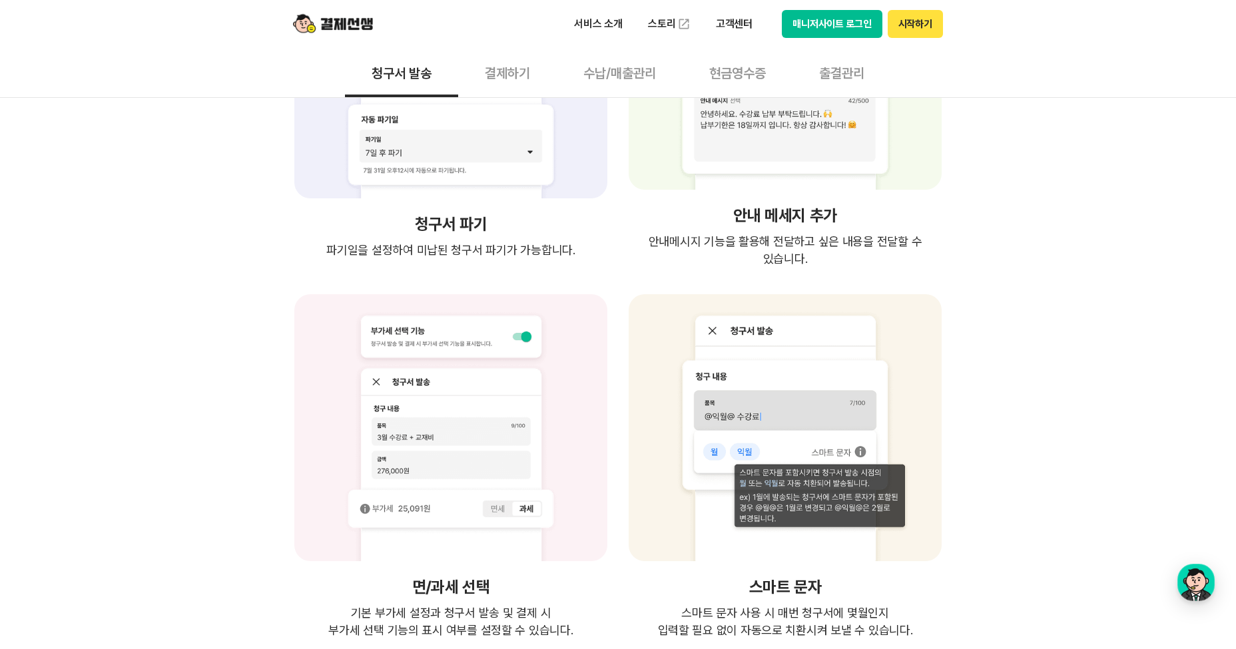
click at [511, 68] on button "결제하기" at bounding box center [507, 72] width 99 height 49
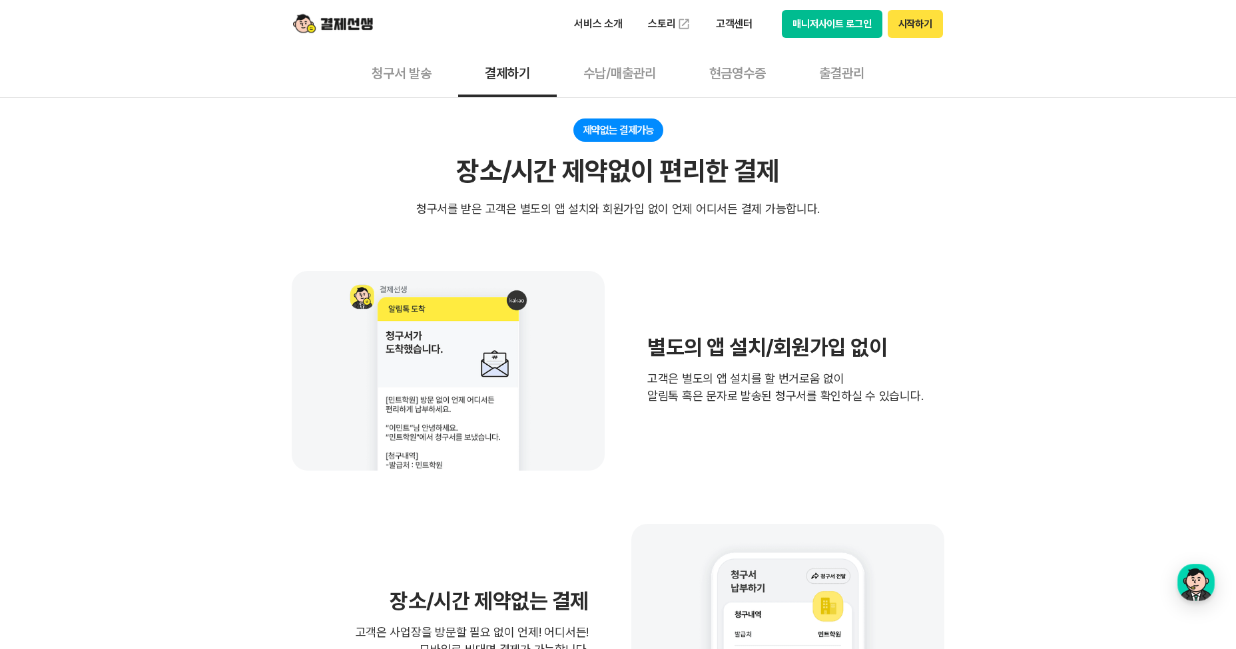
scroll to position [266, 0]
